Goal: Task Accomplishment & Management: Use online tool/utility

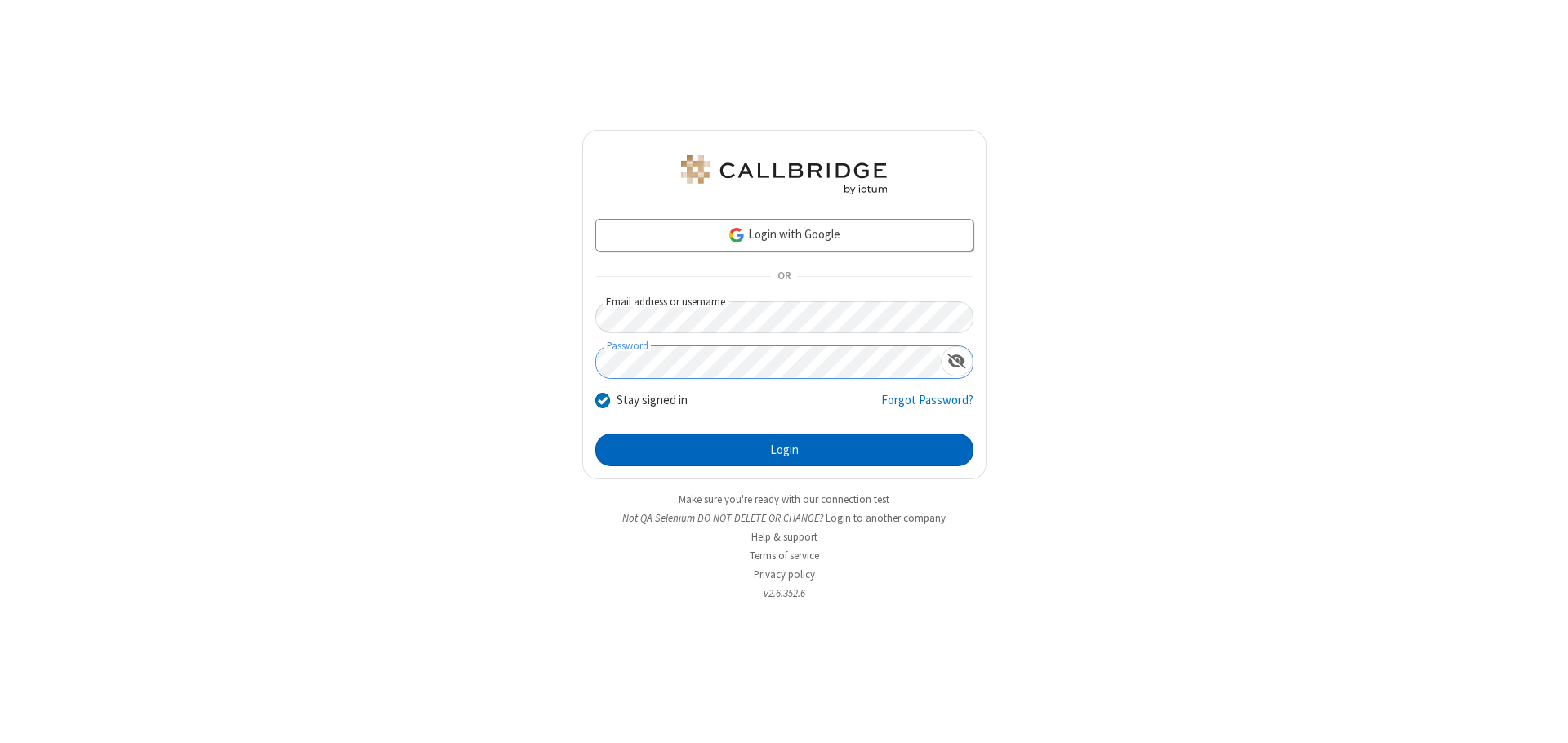
click at [784, 450] on button "Login" at bounding box center [784, 449] width 378 height 33
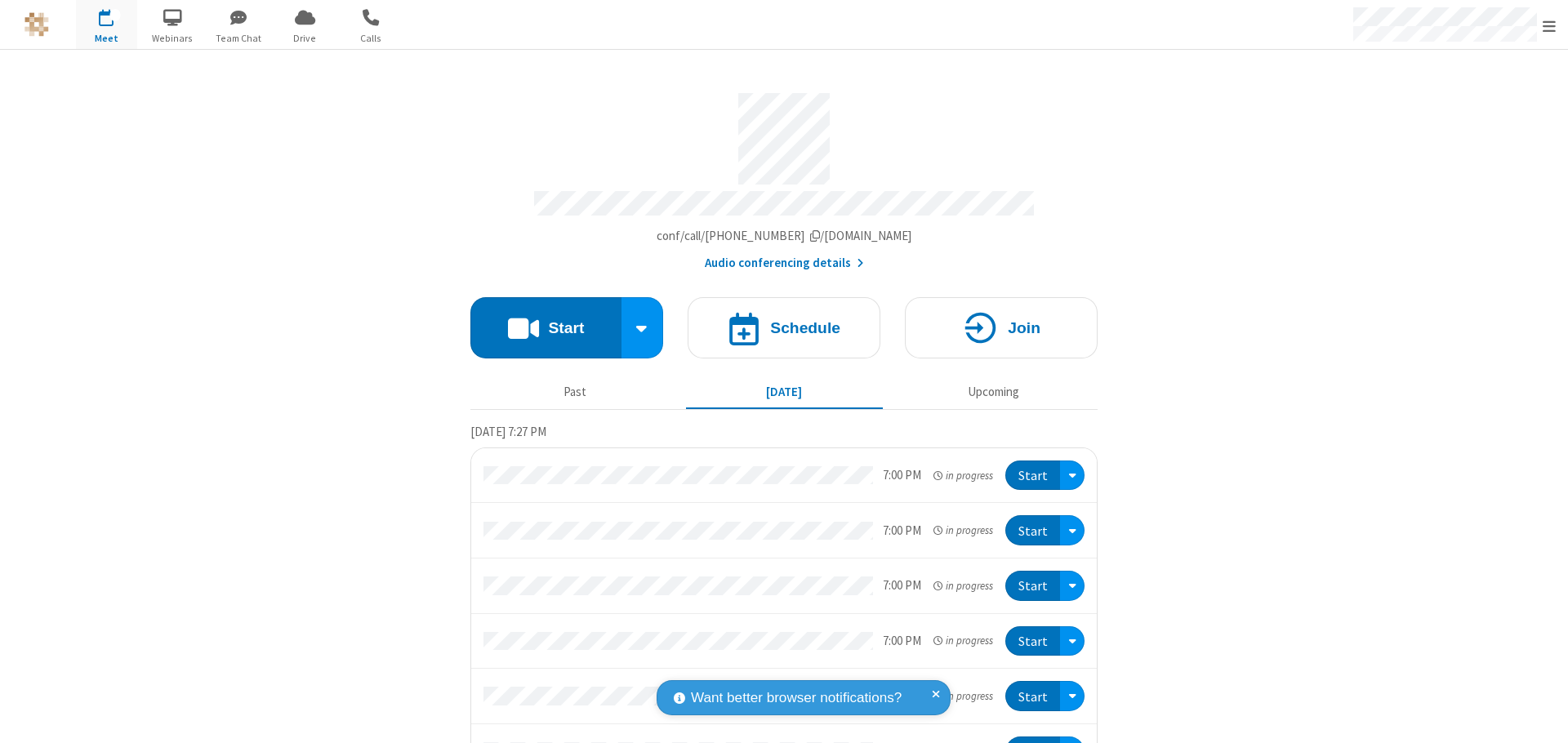
click at [539, 320] on button "Start" at bounding box center [545, 327] width 151 height 61
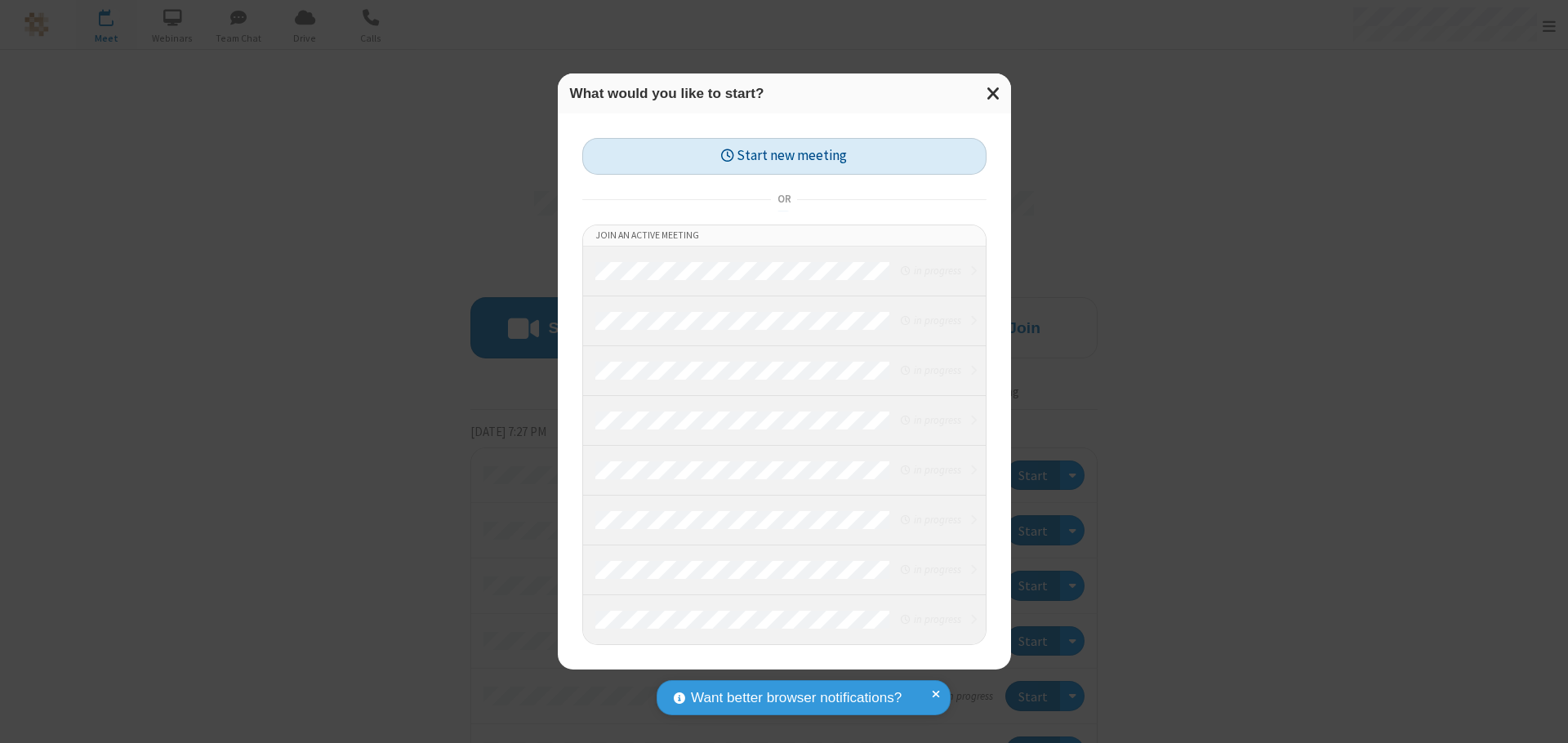
click at [784, 156] on button "Start new meeting" at bounding box center [784, 156] width 404 height 37
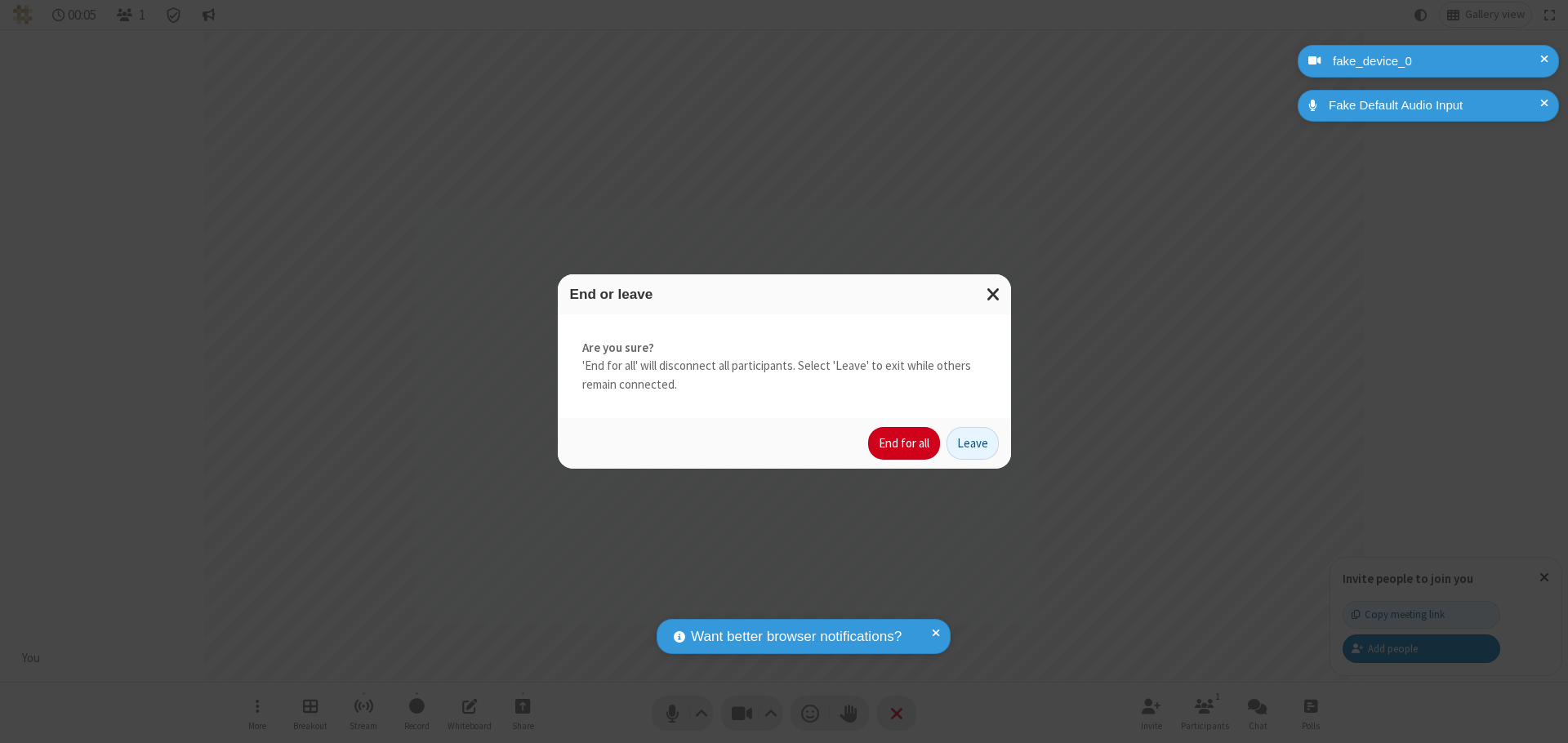
click at [904, 443] on button "End for all" at bounding box center [904, 443] width 71 height 33
